Goal: Information Seeking & Learning: Learn about a topic

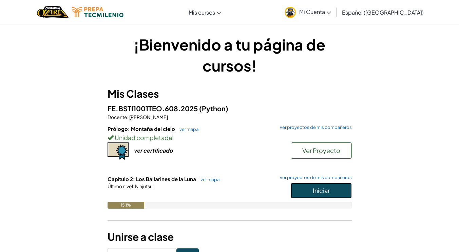
click at [342, 194] on button "Iniciar" at bounding box center [320, 191] width 61 height 16
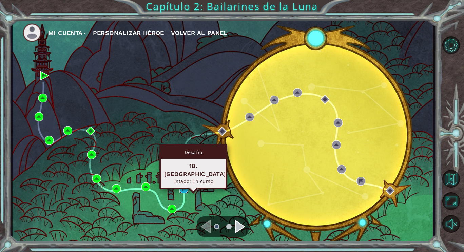
click at [182, 186] on img at bounding box center [183, 188] width 9 height 9
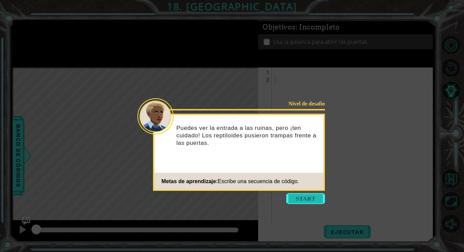
click at [305, 195] on button "Start" at bounding box center [305, 198] width 39 height 11
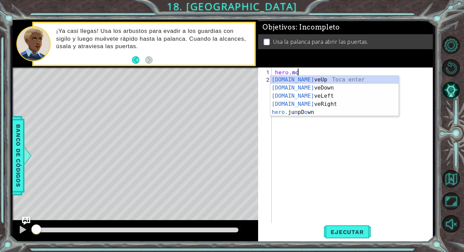
scroll to position [0, 1]
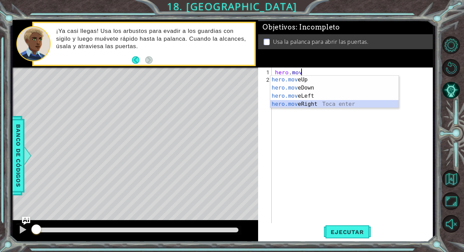
click at [307, 104] on div "hero.mov eUp Toca enter hero.mov eDown Toca enter hero.mov eLeft Toca enter her…" at bounding box center [334, 100] width 128 height 49
type textarea "hero.moveRight(1)"
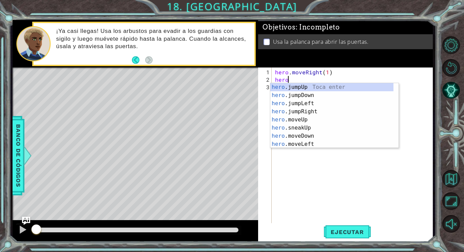
scroll to position [0, 1]
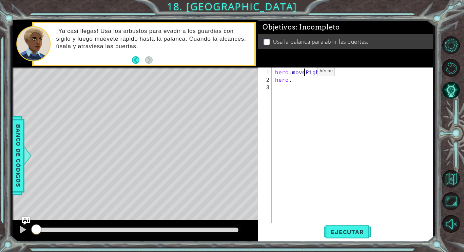
click at [306, 74] on div "hero . moveRight ( 1 ) hero ." at bounding box center [354, 153] width 161 height 171
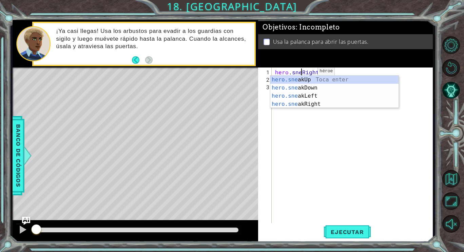
type textarea "hero.sneakRight(1)"
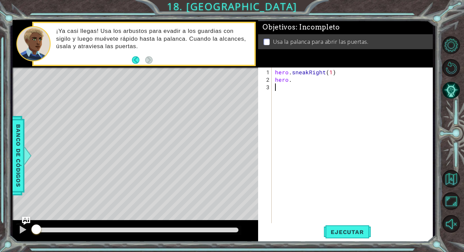
click at [303, 118] on div "hero . sneakRight ( 1 ) hero ." at bounding box center [354, 153] width 161 height 171
click at [309, 87] on div "hero . sneakRight ( 1 ) hero ." at bounding box center [354, 153] width 161 height 171
click at [304, 84] on div "hero . sneakRight ( 1 ) hero ." at bounding box center [354, 153] width 161 height 171
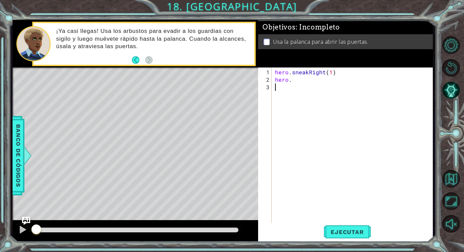
click at [292, 79] on div "hero . sneakRight ( 1 ) hero ." at bounding box center [354, 153] width 161 height 171
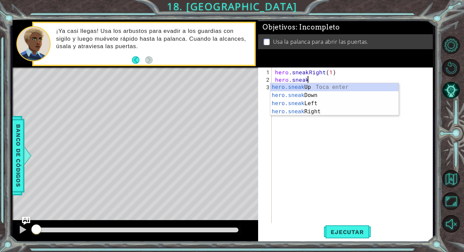
scroll to position [0, 2]
click at [301, 83] on div "hero.sneak Up Toca enter hero.sneak Down Toca enter hero.sneak Left Toca enter …" at bounding box center [334, 107] width 128 height 49
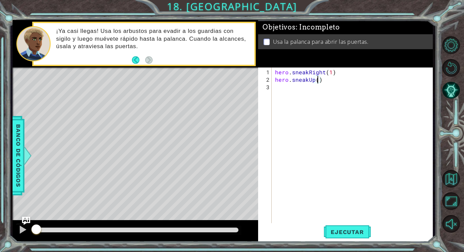
scroll to position [0, 2]
type textarea "hero.sneakUp(2)"
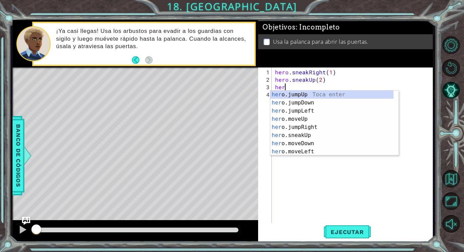
scroll to position [0, 0]
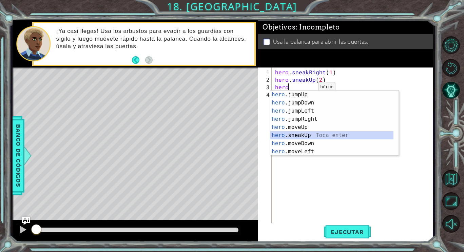
click at [305, 135] on div "hero .jumpUp Toca enter hero .jumpDown Toca enter hero .jumpLeft Toca enter her…" at bounding box center [331, 130] width 123 height 81
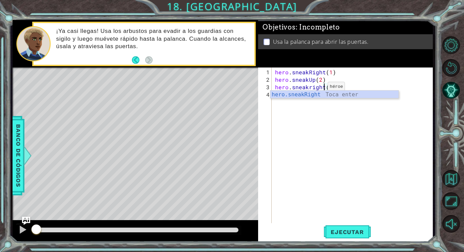
scroll to position [0, 3]
click at [315, 96] on div "hero.sneakRight Toca enter" at bounding box center [334, 102] width 128 height 24
type textarea "hero.sneakRight(1)(1)"
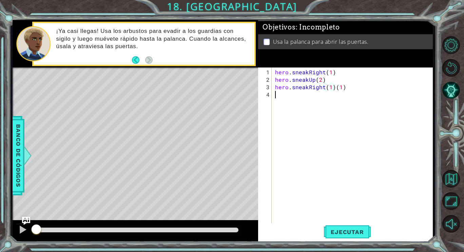
click at [313, 96] on div "hero . sneakRight ( 1 ) hero . sneakUp ( 2 ) hero . sneakRight ( 1 ) ( 1 )" at bounding box center [354, 153] width 161 height 171
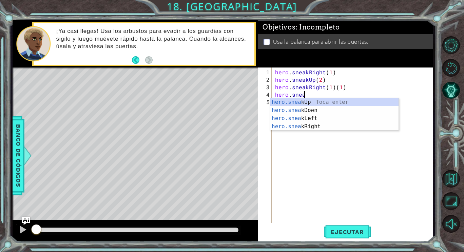
scroll to position [0, 2]
click at [308, 101] on div "hero.sneak Up Toca enter hero.sneak Down Toca enter hero.sneak Left Toca enter …" at bounding box center [334, 122] width 128 height 49
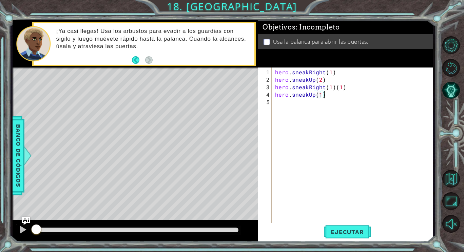
click at [342, 92] on div "hero . sneakRight ( 1 ) hero . sneakUp ( 2 ) hero . sneakRight ( 1 ) ( 1 ) hero…" at bounding box center [354, 153] width 161 height 171
click at [341, 83] on div "hero . sneakRight ( 1 ) hero . sneakUp ( 2 ) hero . sneakRight ( 1 ) ( 1 ) hero…" at bounding box center [354, 153] width 161 height 171
type textarea "hero.sneakUp(1)"
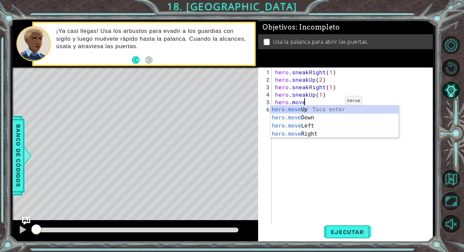
scroll to position [0, 1]
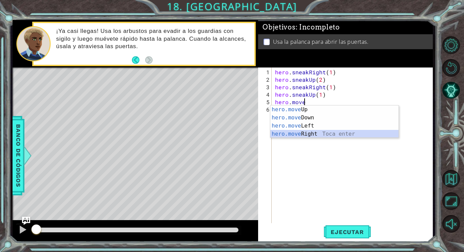
click at [321, 132] on div "hero.move Up Toca enter hero.move Down Toca enter hero.move Left Toca enter her…" at bounding box center [334, 129] width 128 height 49
type textarea "hero.moveRight(1)"
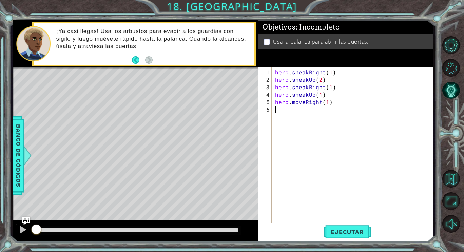
click at [318, 114] on div "hero . sneakRight ( 1 ) hero . sneakUp ( 2 ) hero . sneakRight ( 1 ) hero . sne…" at bounding box center [354, 153] width 161 height 171
click at [325, 104] on div "hero . sneakRight ( 1 ) hero . sneakUp ( 2 ) hero . sneakRight ( 1 ) hero . sne…" at bounding box center [354, 153] width 161 height 171
type textarea "hero.moveRight(2)"
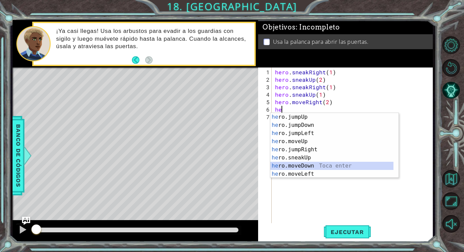
click at [301, 164] on div "he ro.jumpUp Toca enter he ro.jumpDown Toca enter he ro.jumpLeft Toca enter he …" at bounding box center [331, 153] width 123 height 81
type textarea "hero.moveDown(1)"
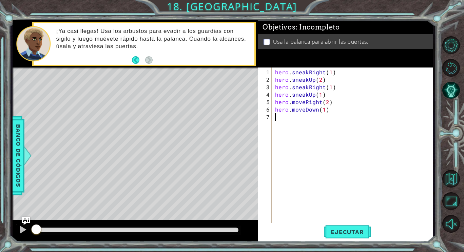
click at [314, 115] on div "hero . sneakRight ( 1 ) hero . sneakUp ( 2 ) hero . sneakRight ( 1 ) hero . sne…" at bounding box center [354, 153] width 161 height 171
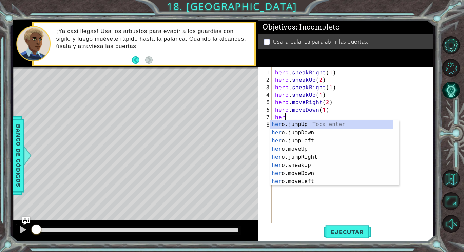
scroll to position [0, 0]
type textarea "hero.ju"
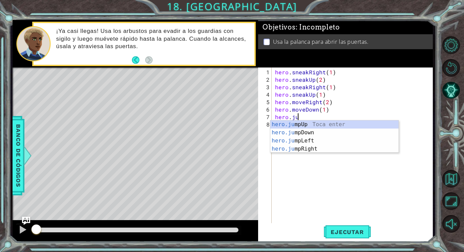
scroll to position [0, 1]
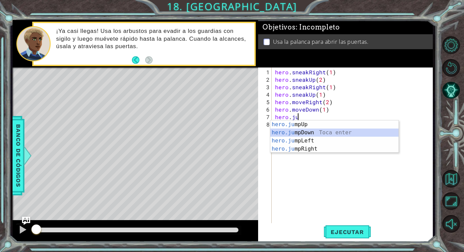
click at [312, 130] on div "hero.ju mpUp Toca enter hero.ju mpDown Toca enter hero.ju mpLeft Toca enter her…" at bounding box center [334, 144] width 128 height 49
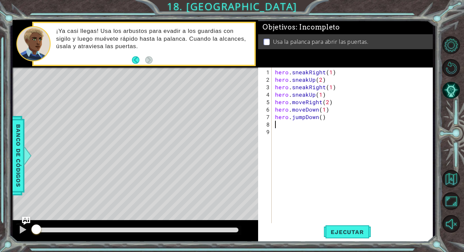
scroll to position [0, 0]
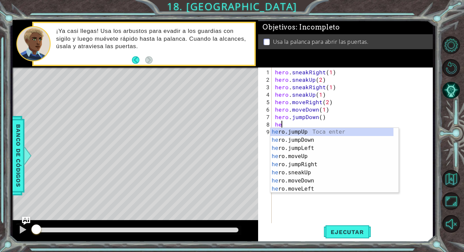
type textarea "her"
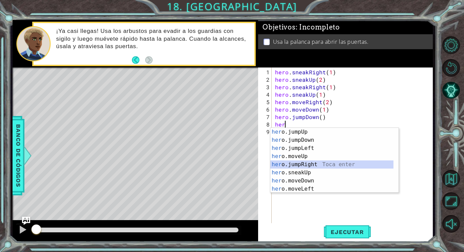
click at [300, 165] on div "her o.jumpUp Toca enter her o.jumpDown Toca enter her o.jumpLeft Toca enter her…" at bounding box center [331, 168] width 123 height 81
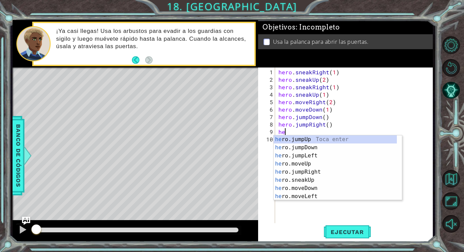
type textarea "her"
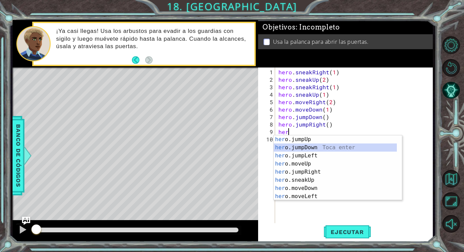
click at [318, 146] on div "her o.jumpUp Toca enter her o.jumpDown Toca enter her o.jumpLeft Toca enter her…" at bounding box center [335, 175] width 123 height 81
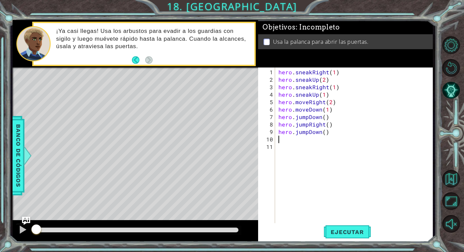
type textarea "hero.jumpDown()"
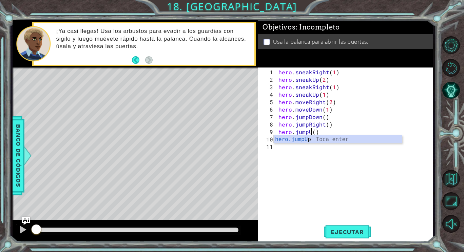
type textarea "hero.jumpUp()"
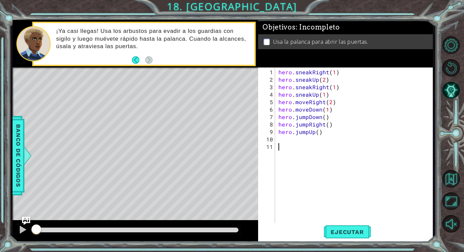
click at [308, 158] on div "hero . sneakRight ( 1 ) hero . sneakUp ( 2 ) hero . sneakRight ( 1 ) hero . sne…" at bounding box center [356, 153] width 158 height 171
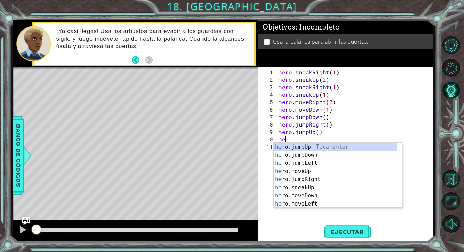
scroll to position [0, 0]
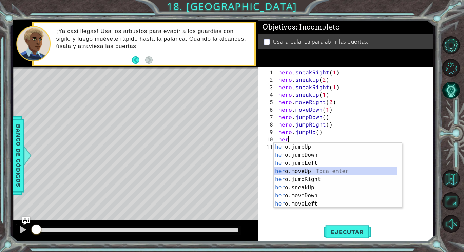
click at [304, 168] on div "her o.jumpUp Toca enter her o.jumpDown Toca enter her o.jumpLeft Toca enter her…" at bounding box center [335, 183] width 123 height 81
type textarea "hero.moveUp(1)"
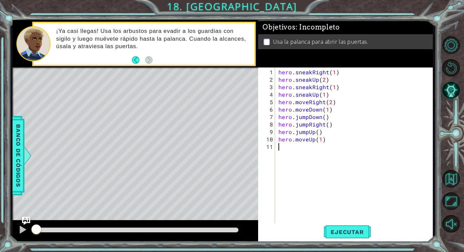
click at [307, 151] on div "hero . sneakRight ( 1 ) hero . sneakUp ( 2 ) hero . sneakRight ( 1 ) hero . sne…" at bounding box center [356, 153] width 158 height 171
type textarea "hero.use("lever")"
click at [345, 233] on span "Ejecutar" at bounding box center [347, 231] width 46 height 7
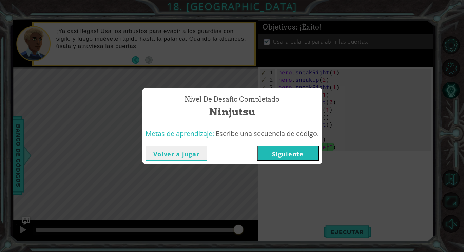
click at [299, 148] on button "Siguiente" at bounding box center [288, 152] width 62 height 15
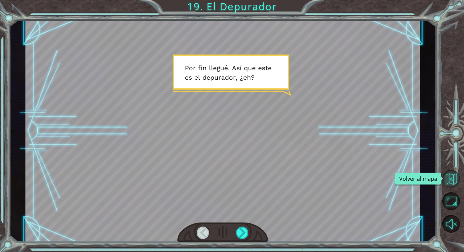
click at [446, 175] on button "Volver al mapa" at bounding box center [451, 179] width 18 height 18
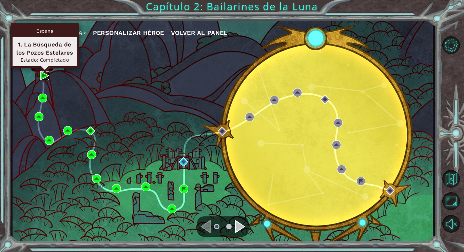
click at [42, 76] on img at bounding box center [44, 75] width 9 height 9
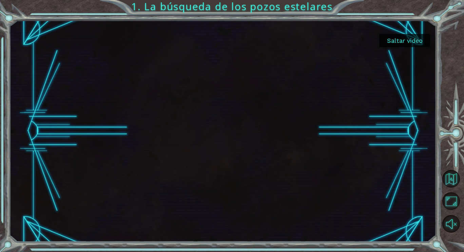
click at [416, 42] on button "Saltar video" at bounding box center [404, 40] width 51 height 13
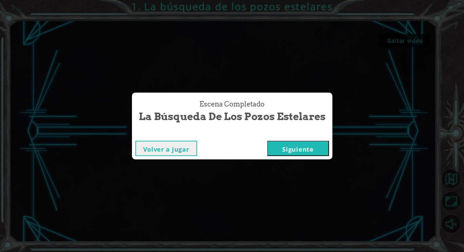
click at [308, 145] on button "Siguiente" at bounding box center [298, 148] width 62 height 15
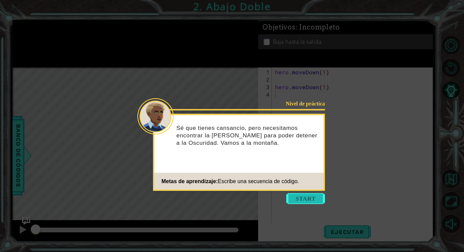
click at [308, 195] on button "Start" at bounding box center [305, 198] width 39 height 11
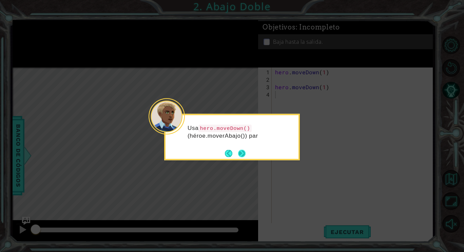
click at [238, 149] on button "Next" at bounding box center [241, 152] width 7 height 7
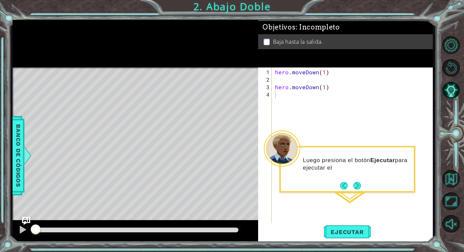
drag, startPoint x: 271, startPoint y: 69, endPoint x: 307, endPoint y: 99, distance: 46.4
click at [307, 99] on div "1 2 3 4 hero . moveDown ( 1 ) hero . moveDown ( 1 ) ההההההההההההההההההההההההההה…" at bounding box center [344, 149] width 173 height 164
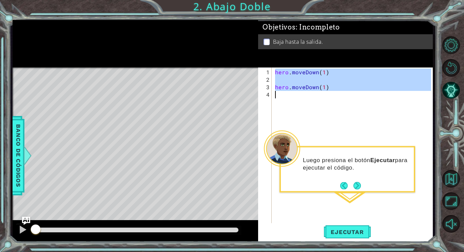
drag, startPoint x: 276, startPoint y: 73, endPoint x: 299, endPoint y: 103, distance: 38.2
click at [299, 103] on div "hero . moveDown ( 1 ) hero . moveDown ( 1 )" at bounding box center [354, 157] width 161 height 179
type textarea "hero.moveDown(1)"
click at [453, 180] on button "Volver al mapa" at bounding box center [451, 179] width 18 height 18
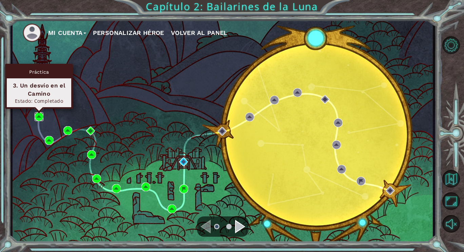
click at [40, 115] on img at bounding box center [39, 116] width 9 height 9
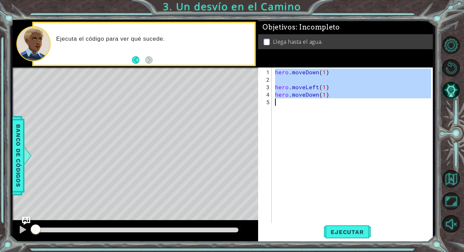
drag, startPoint x: 276, startPoint y: 71, endPoint x: 298, endPoint y: 116, distance: 49.9
click at [298, 116] on div "hero . moveDown ( 1 ) hero . moveLeft ( 1 ) hero . moveDown ( 1 )" at bounding box center [354, 157] width 161 height 179
type textarea "hero.moveDown(1)"
click at [455, 173] on button "Volver al mapa" at bounding box center [451, 179] width 18 height 18
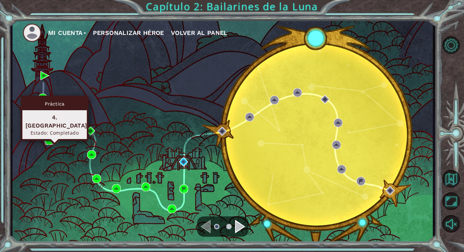
click at [49, 141] on img at bounding box center [49, 140] width 9 height 9
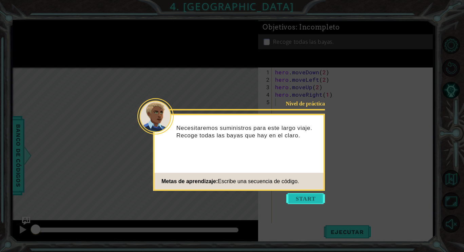
click at [299, 200] on button "Start" at bounding box center [305, 198] width 39 height 11
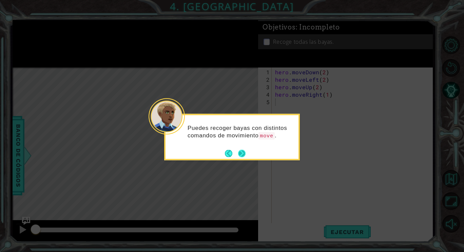
click at [240, 151] on button "Next" at bounding box center [241, 152] width 7 height 7
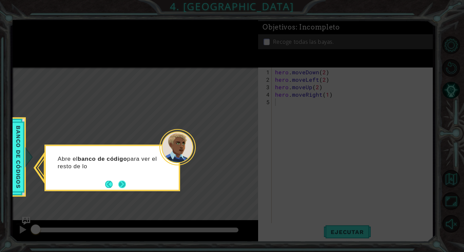
click at [124, 182] on button "Next" at bounding box center [122, 184] width 8 height 8
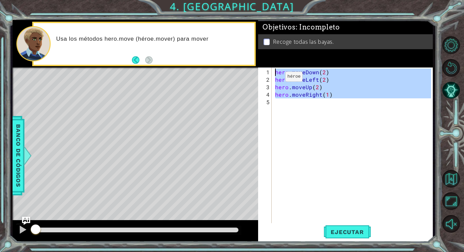
drag, startPoint x: 304, startPoint y: 110, endPoint x: 267, endPoint y: 69, distance: 55.7
click at [267, 69] on div "1 2 3 4 5 hero . moveDown ( 2 ) hero . moveLeft ( 2 ) hero . moveUp ( 2 ) hero …" at bounding box center [344, 149] width 173 height 164
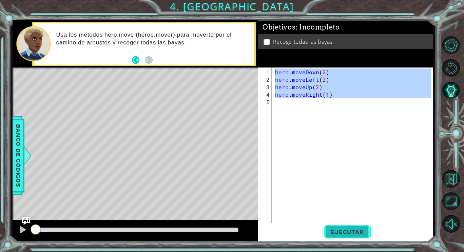
click at [347, 229] on span "Ejecutar" at bounding box center [347, 231] width 46 height 7
type textarea "hero.moveDown(2)"
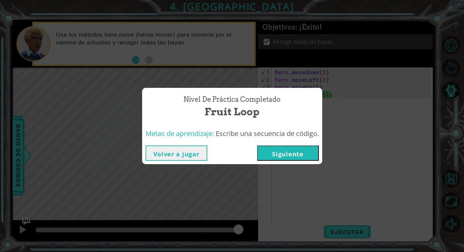
click at [302, 154] on button "Siguiente" at bounding box center [288, 152] width 62 height 15
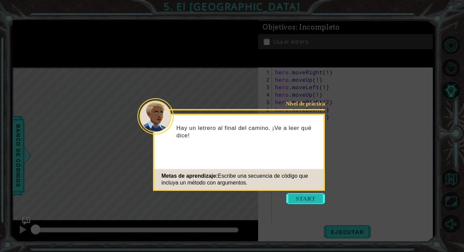
click at [313, 194] on button "Start" at bounding box center [305, 198] width 39 height 11
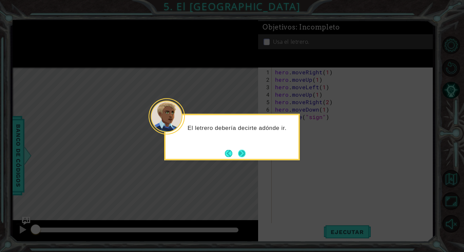
click at [243, 149] on button "Next" at bounding box center [242, 153] width 8 height 8
click at [243, 149] on button "Next" at bounding box center [241, 152] width 7 height 7
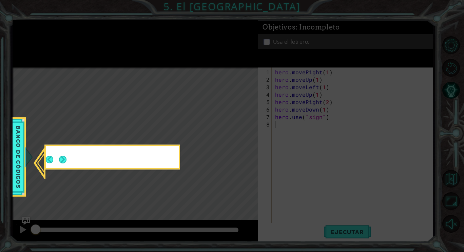
click at [243, 148] on icon at bounding box center [232, 126] width 464 height 252
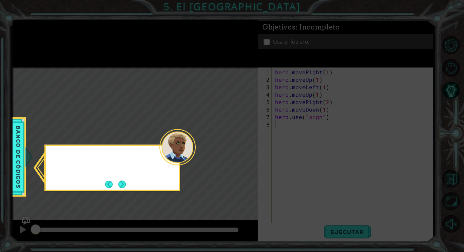
click at [243, 148] on icon at bounding box center [232, 126] width 464 height 252
click at [118, 182] on button "Next" at bounding box center [122, 184] width 8 height 8
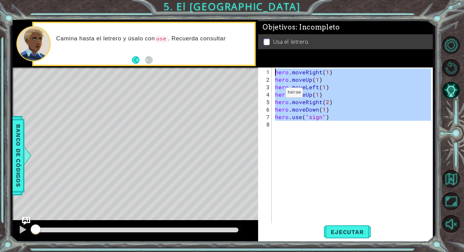
drag, startPoint x: 329, startPoint y: 131, endPoint x: 260, endPoint y: 71, distance: 91.5
click at [260, 71] on div "1 2 3 4 5 6 7 8 hero . moveRight ( 1 ) hero . moveUp ( 1 ) hero . moveLeft ( 1 …" at bounding box center [344, 149] width 173 height 164
type textarea "hero.moveRight(1) hero.moveUp(1)"
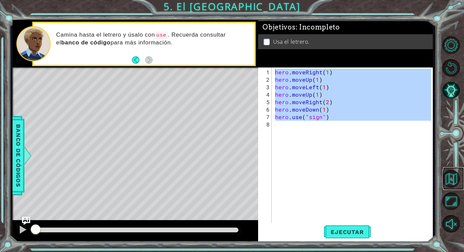
click at [455, 169] on link at bounding box center [453, 178] width 21 height 23
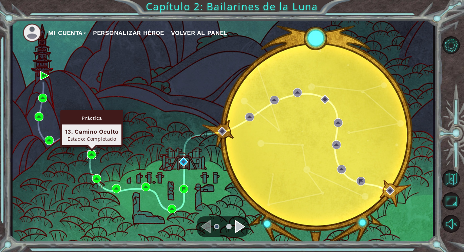
click at [94, 150] on img at bounding box center [91, 154] width 9 height 9
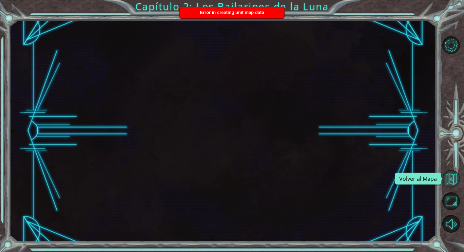
click at [451, 171] on button "Volver al Mapa" at bounding box center [451, 179] width 18 height 18
click at [449, 177] on button "Volver al Mapa" at bounding box center [451, 179] width 18 height 18
